Goal: Check status: Verify the current state of an ongoing process or item

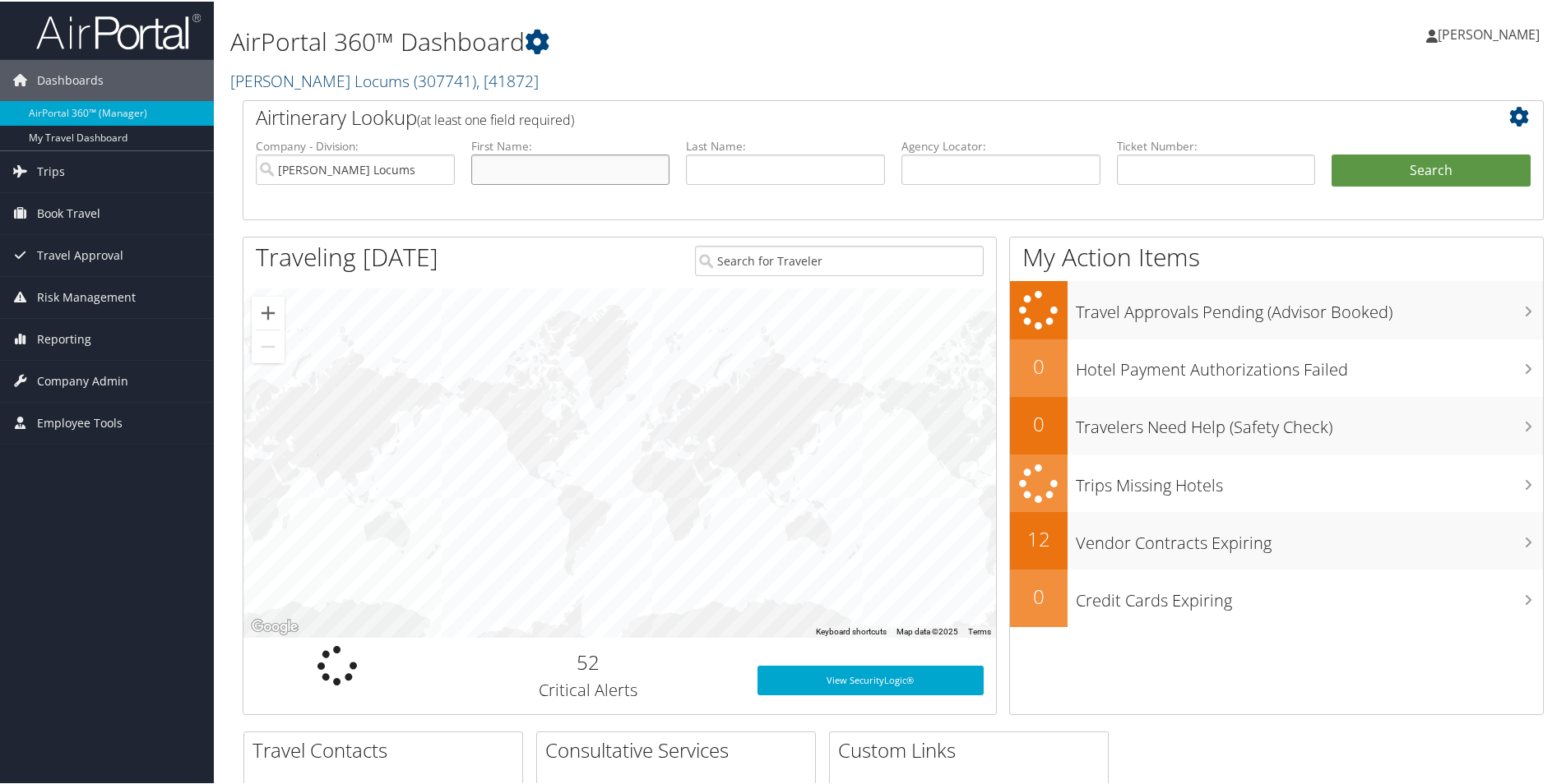
click at [637, 172] on input "text" at bounding box center [571, 168] width 199 height 30
type input "chantelle"
type input "[PERSON_NAME]"
click at [1332, 153] on button "Search" at bounding box center [1431, 170] width 199 height 33
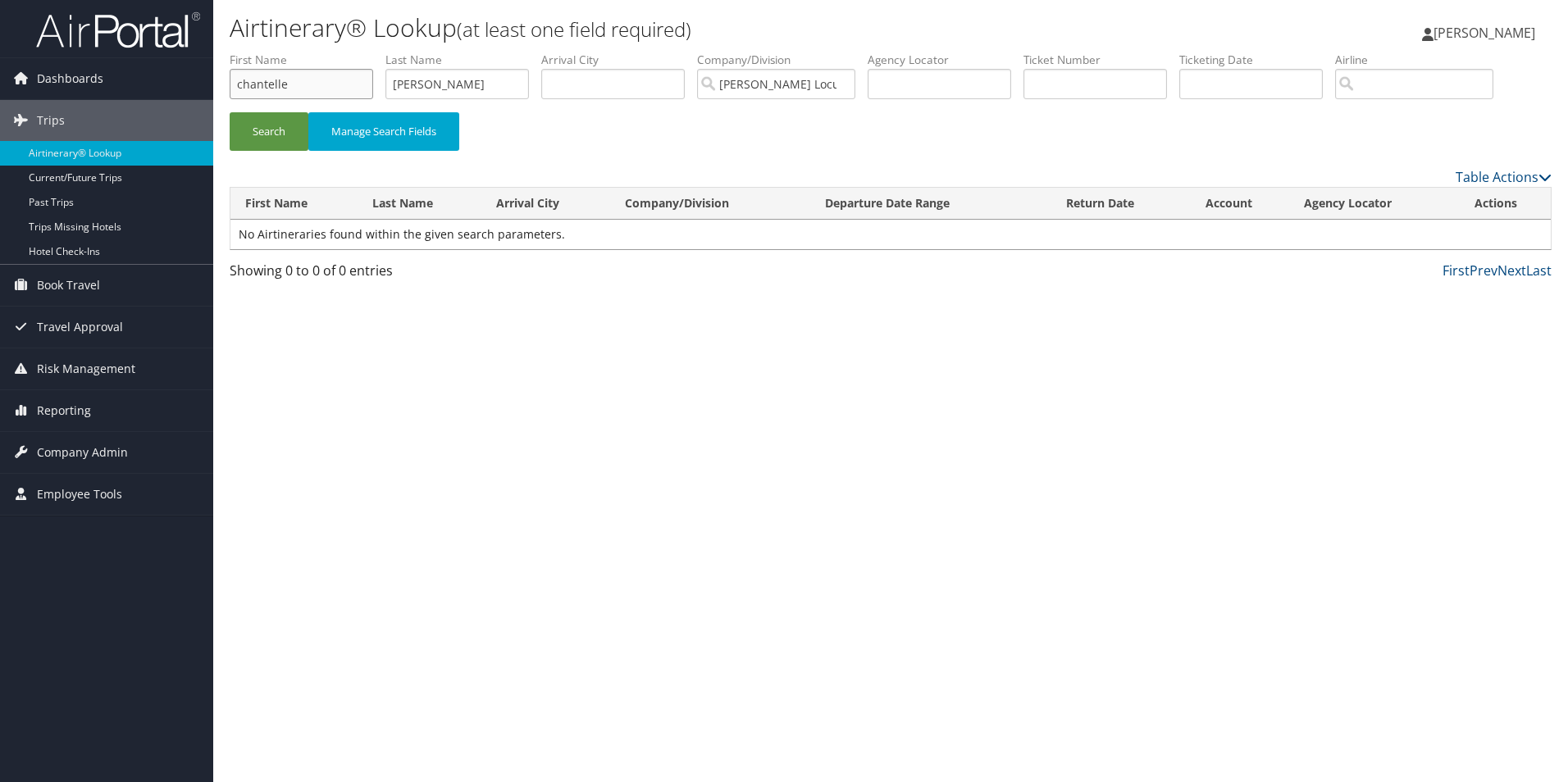
click at [340, 90] on input "chantelle" at bounding box center [301, 84] width 143 height 30
type input "="
click at [300, 130] on button "Search" at bounding box center [269, 131] width 79 height 39
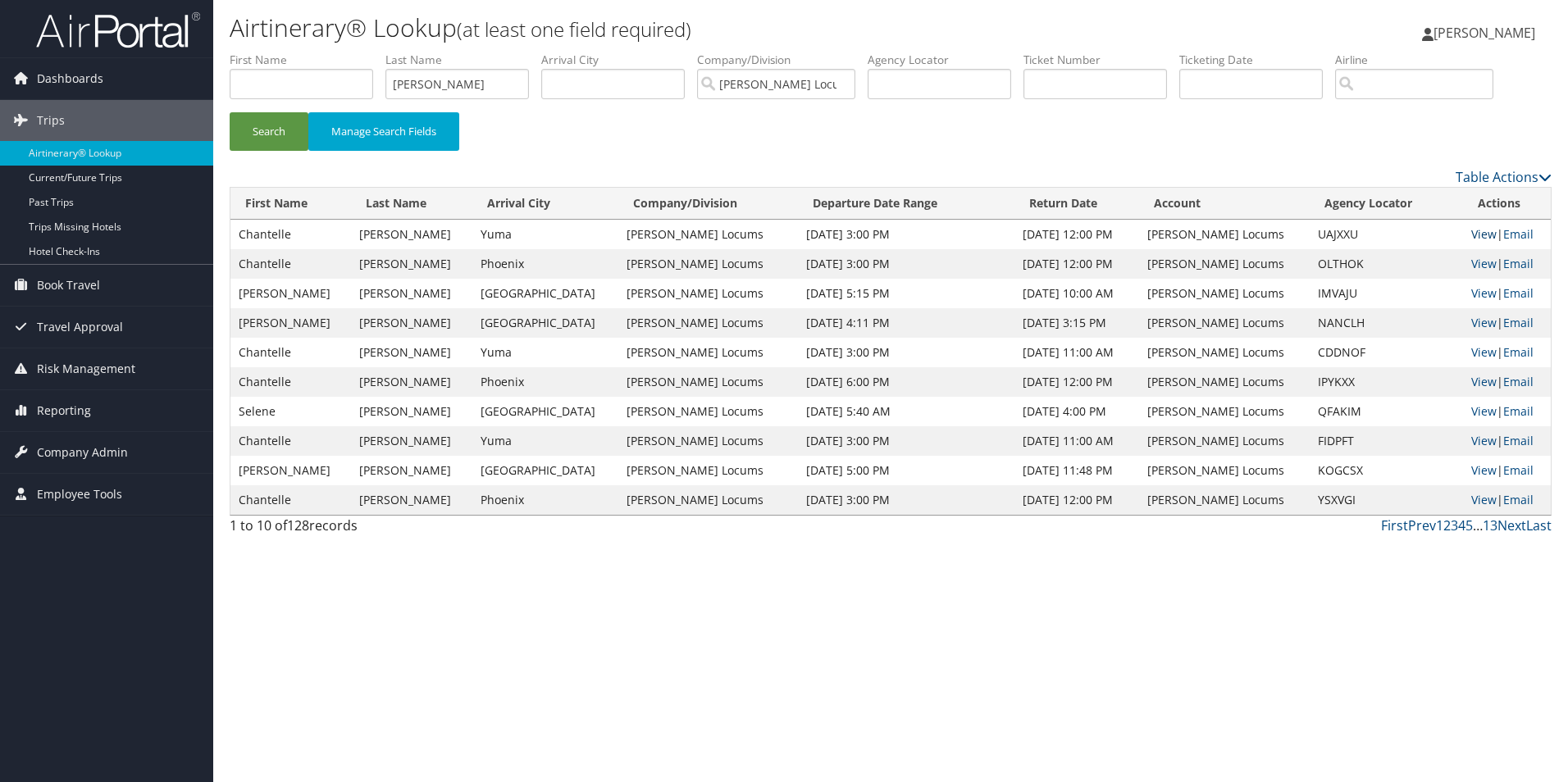
click at [1478, 233] on link "View" at bounding box center [1484, 234] width 25 height 16
click at [295, 85] on input "text" at bounding box center [301, 84] width 143 height 30
type input "[PERSON_NAME]"
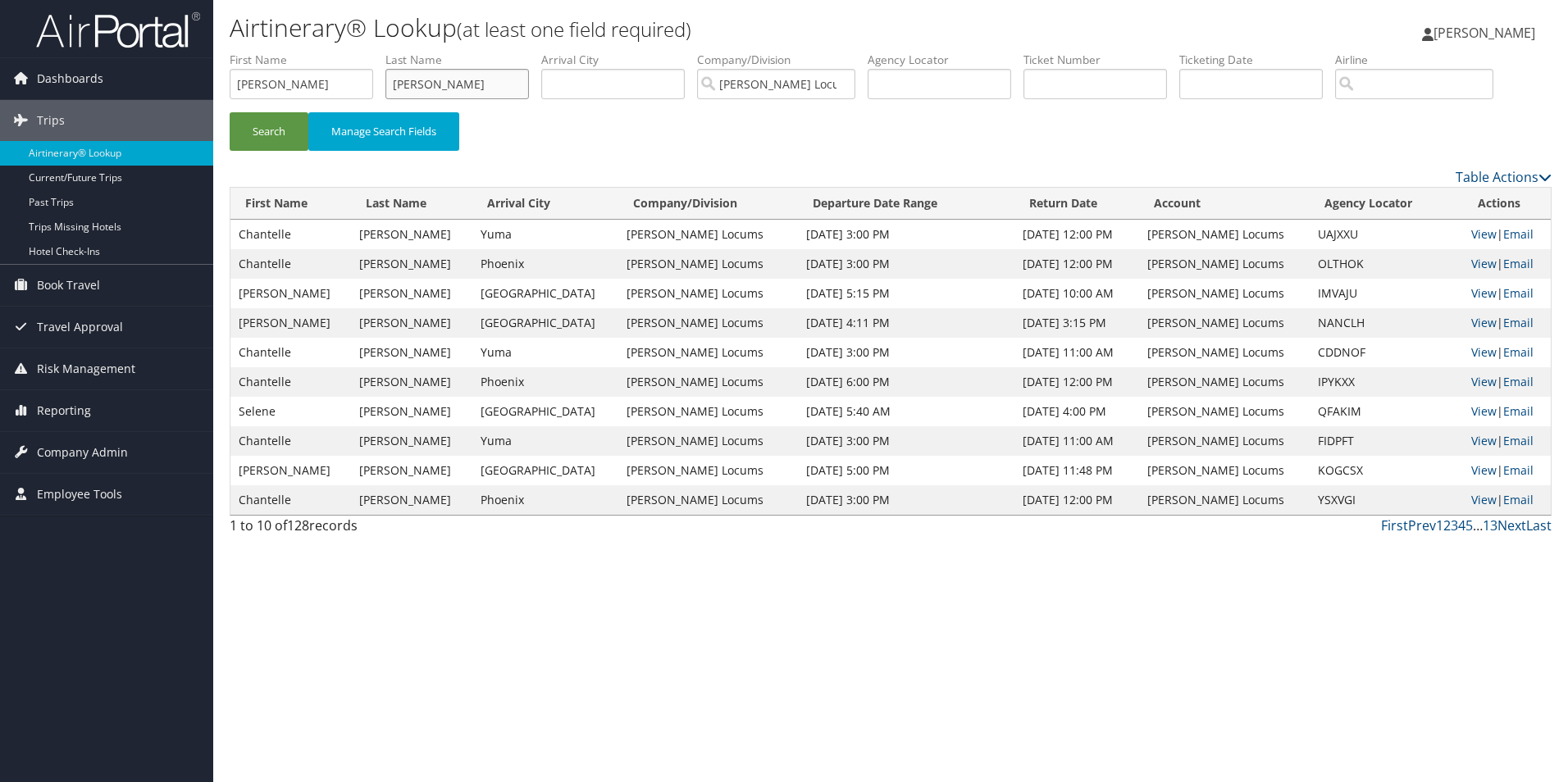
click at [230, 112] on button "Search" at bounding box center [269, 131] width 79 height 39
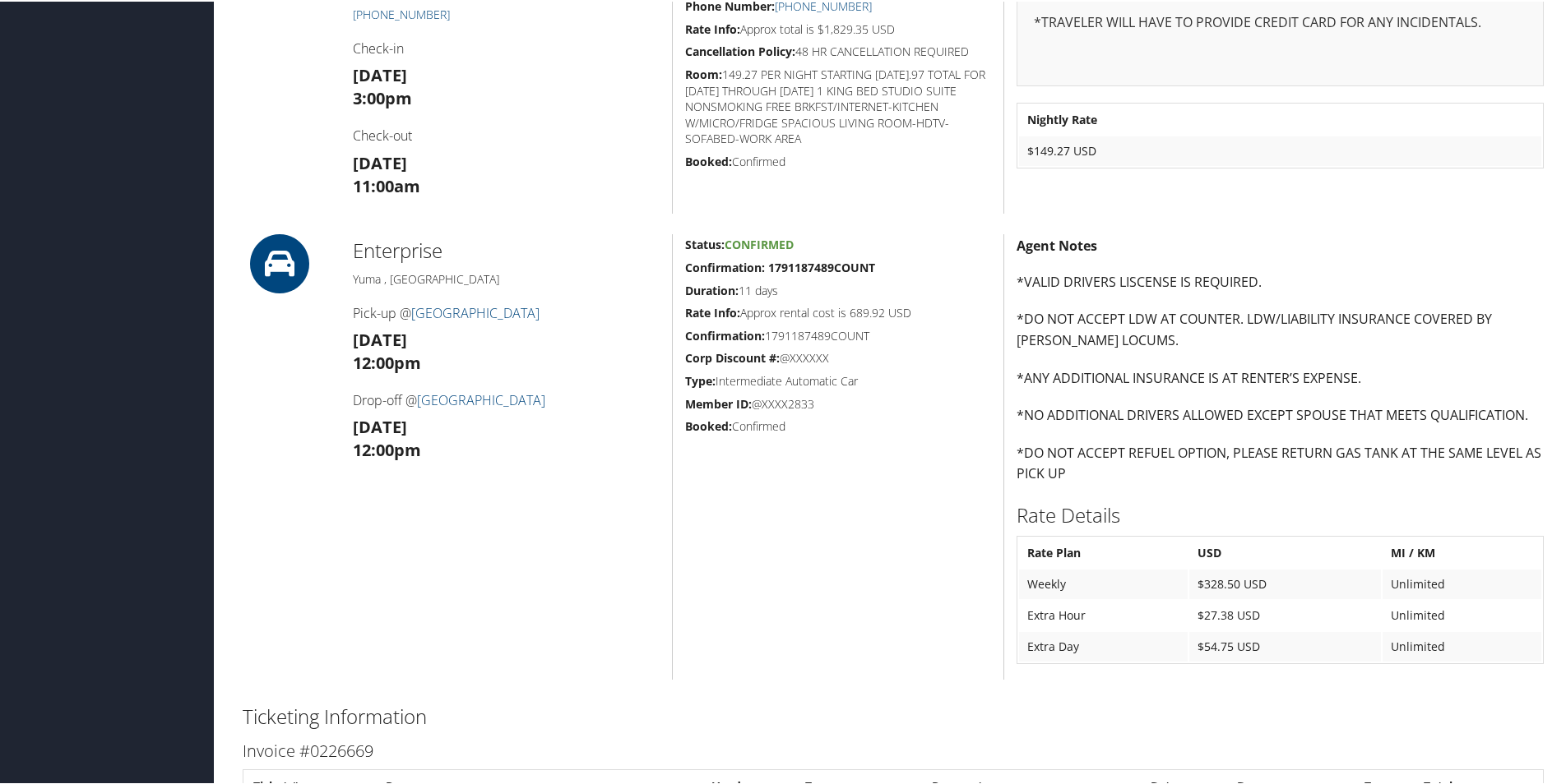
scroll to position [575, 0]
